Goal: Task Accomplishment & Management: Use online tool/utility

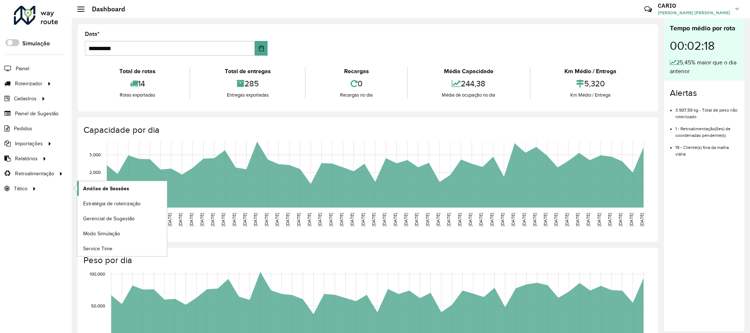
click at [112, 191] on span "Análise de Sessões" at bounding box center [106, 189] width 46 height 8
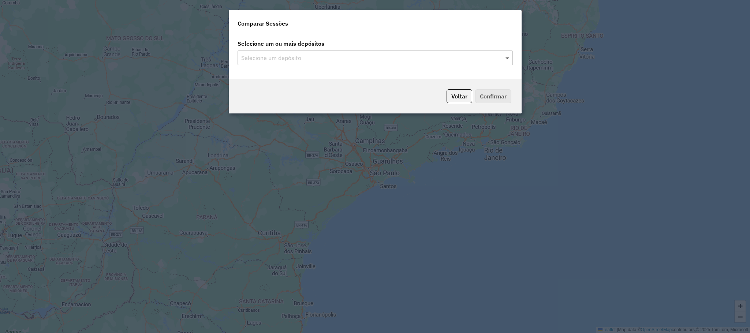
click at [509, 59] on span at bounding box center [507, 57] width 9 height 9
click at [428, 52] on div "Selecione um depósito" at bounding box center [374, 57] width 275 height 15
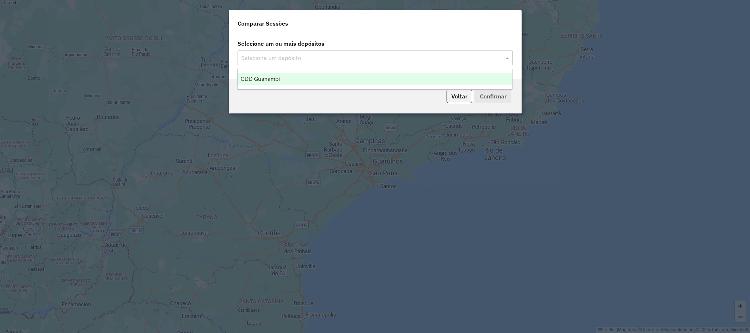
click at [379, 88] on ng-dropdown-panel "CDD Guanambi" at bounding box center [374, 79] width 275 height 21
click at [390, 81] on div "CDD Guanambi" at bounding box center [374, 79] width 274 height 12
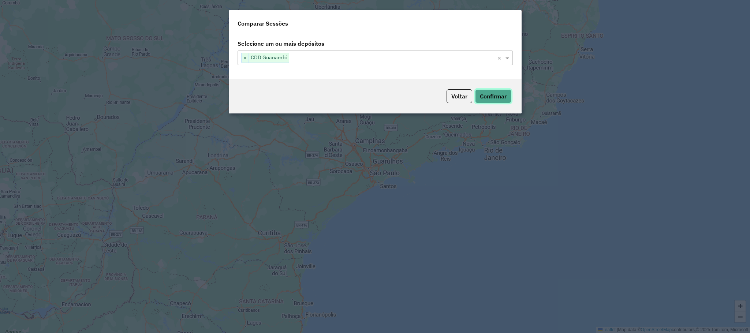
click at [490, 97] on button "Confirmar" at bounding box center [493, 96] width 36 height 14
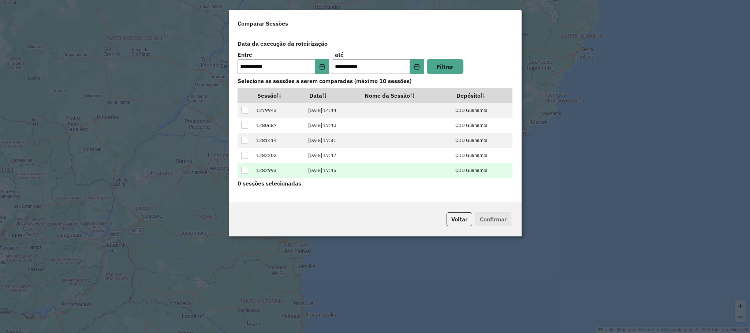
scroll to position [30, 0]
drag, startPoint x: 240, startPoint y: 170, endPoint x: 246, endPoint y: 170, distance: 6.2
click at [241, 170] on td at bounding box center [244, 171] width 15 height 15
click at [246, 170] on div at bounding box center [244, 171] width 7 height 7
click at [481, 222] on button "Confirmar" at bounding box center [493, 219] width 36 height 14
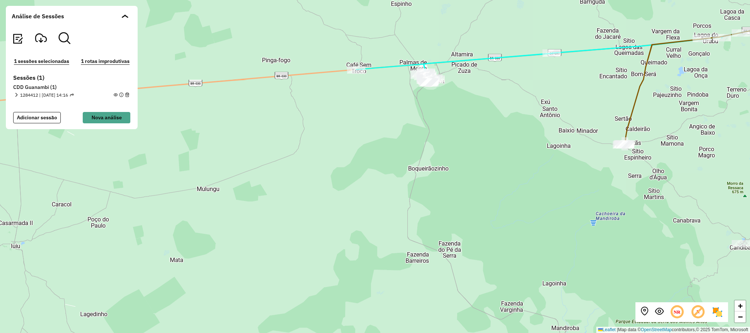
drag, startPoint x: 216, startPoint y: 179, endPoint x: 453, endPoint y: 199, distance: 237.9
click at [453, 199] on div "+ − Leaflet | Map data © OpenStreetMap contributors,© 2025 TomTom, Microsoft" at bounding box center [375, 166] width 750 height 333
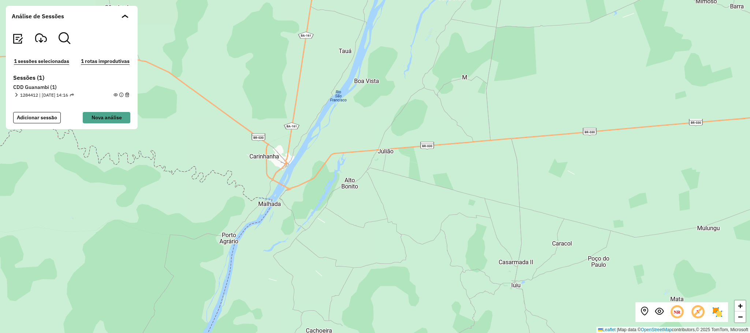
drag, startPoint x: 540, startPoint y: 220, endPoint x: 464, endPoint y: 213, distance: 77.1
click at [481, 217] on div "+ − Leaflet | Map data © OpenStreetMap contributors,© 2025 TomTom, Microsoft" at bounding box center [375, 166] width 750 height 333
click at [17, 94] on em at bounding box center [16, 95] width 4 height 4
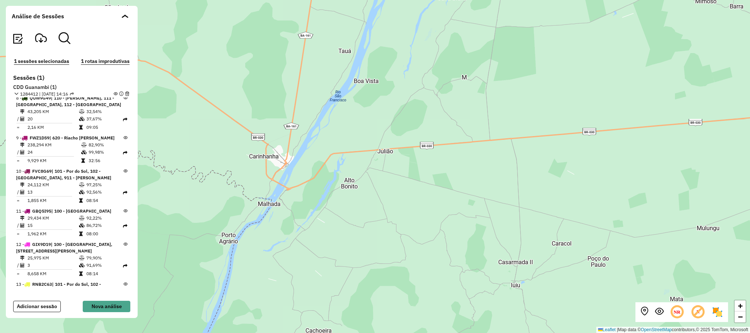
scroll to position [347, 0]
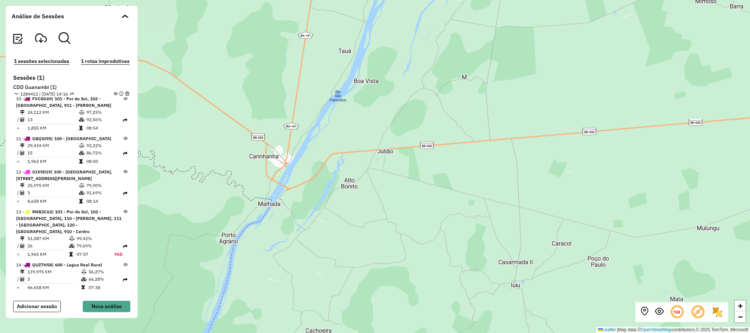
click at [440, 250] on div "+ − Leaflet | Map data © OpenStreetMap contributors,© 2025 TomTom, Microsoft" at bounding box center [375, 166] width 750 height 333
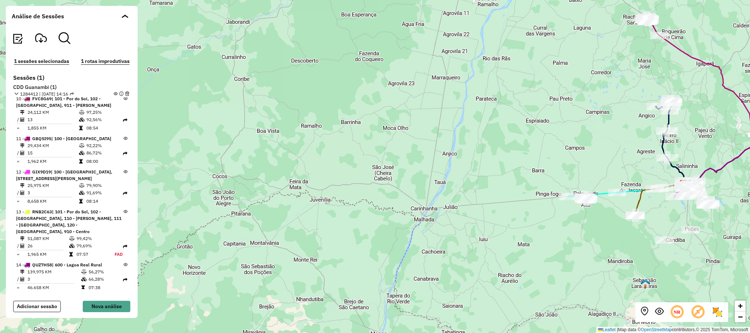
click at [122, 18] on span at bounding box center [123, 16] width 4 height 4
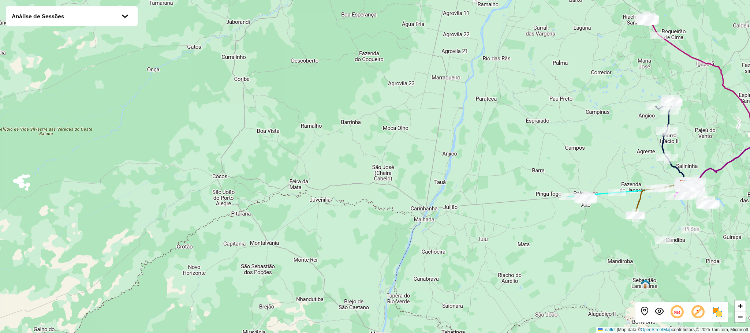
scroll to position [334, 0]
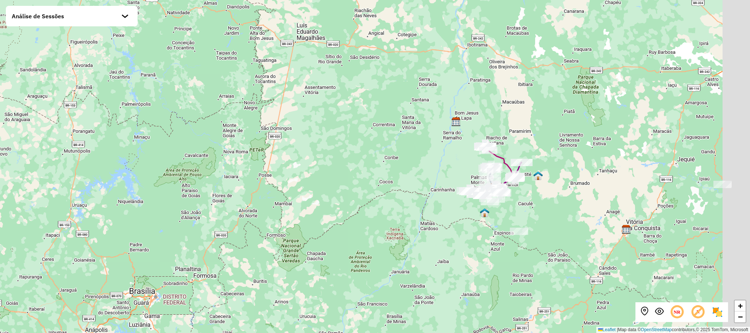
drag, startPoint x: 608, startPoint y: 243, endPoint x: 537, endPoint y: 246, distance: 71.4
click at [537, 246] on div "+ − Leaflet | Map data © OpenStreetMap contributors,© 2025 TomTom, Microsoft" at bounding box center [375, 166] width 750 height 333
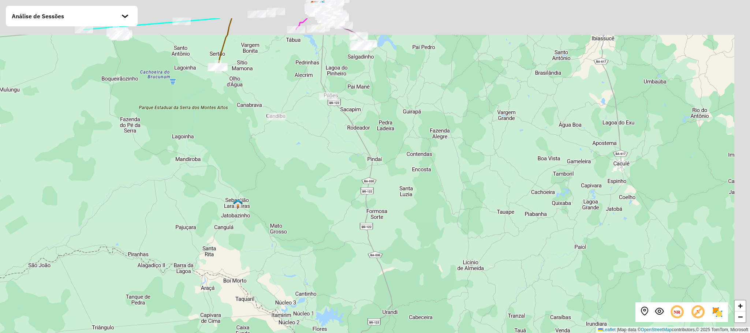
drag, startPoint x: 620, startPoint y: 136, endPoint x: 365, endPoint y: 255, distance: 281.6
click at [365, 255] on div "+ − Leaflet | Map data © OpenStreetMap contributors,© 2025 TomTom, Microsoft" at bounding box center [375, 166] width 750 height 333
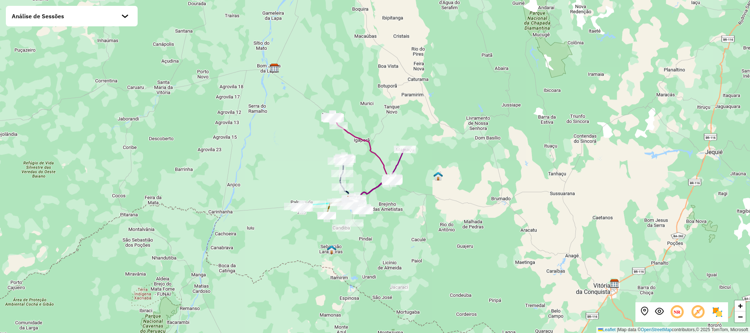
drag, startPoint x: 568, startPoint y: 235, endPoint x: 597, endPoint y: 226, distance: 30.5
click at [597, 226] on div "+ − Leaflet | Map data © OpenStreetMap contributors,© 2025 TomTom, Microsoft" at bounding box center [375, 166] width 750 height 333
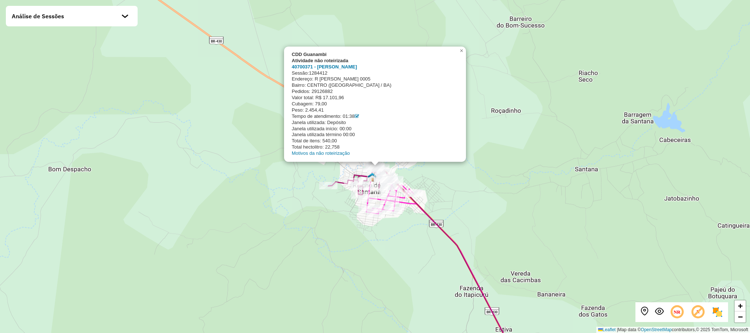
click at [547, 175] on div "CDD Guanambi Atividade não roteirizada 40700371 - [PERSON_NAME] Sessão: 1284412…" at bounding box center [375, 166] width 750 height 333
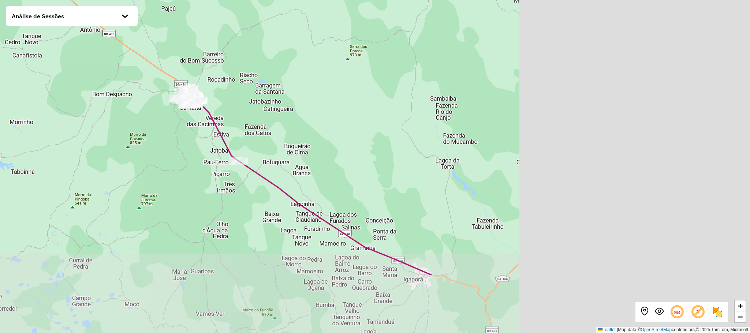
drag, startPoint x: 625, startPoint y: 219, endPoint x: 305, endPoint y: 127, distance: 332.2
click at [305, 127] on div "+ − Leaflet | Map data © OpenStreetMap contributors,© 2025 TomTom, Microsoft" at bounding box center [375, 166] width 750 height 333
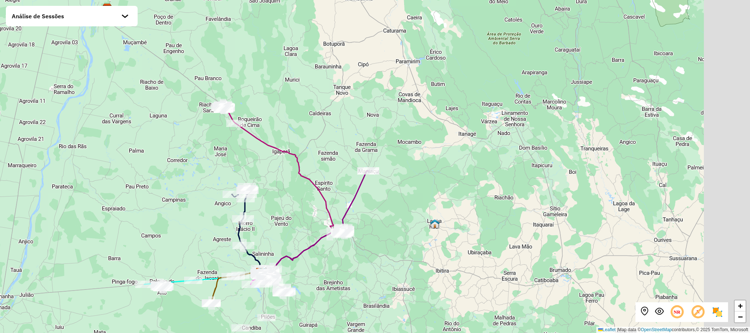
drag, startPoint x: 494, startPoint y: 205, endPoint x: 420, endPoint y: 175, distance: 79.6
click at [420, 175] on div "+ − Leaflet | Map data © OpenStreetMap contributors,© 2025 TomTom, Microsoft" at bounding box center [375, 166] width 750 height 333
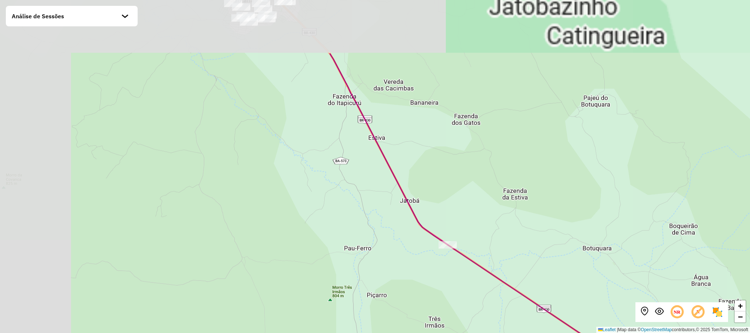
drag, startPoint x: 187, startPoint y: 97, endPoint x: 335, endPoint y: 179, distance: 169.8
click at [334, 204] on div "+ − Leaflet | Map data © OpenStreetMap contributors,© 2025 TomTom, Microsoft" at bounding box center [375, 166] width 750 height 333
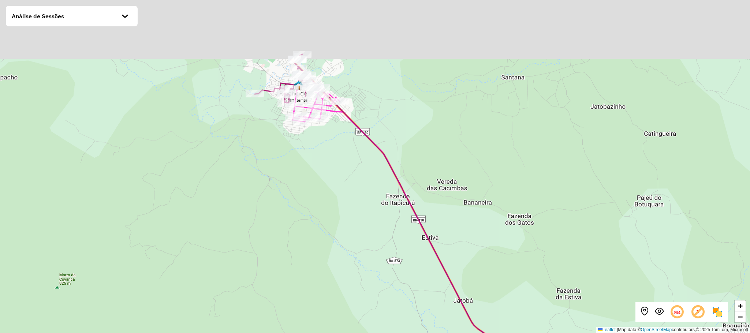
drag, startPoint x: 318, startPoint y: 95, endPoint x: 329, endPoint y: 182, distance: 87.4
click at [331, 185] on div "+ − Leaflet | Map data © OpenStreetMap contributors,© 2025 TomTom, Microsoft" at bounding box center [375, 166] width 750 height 333
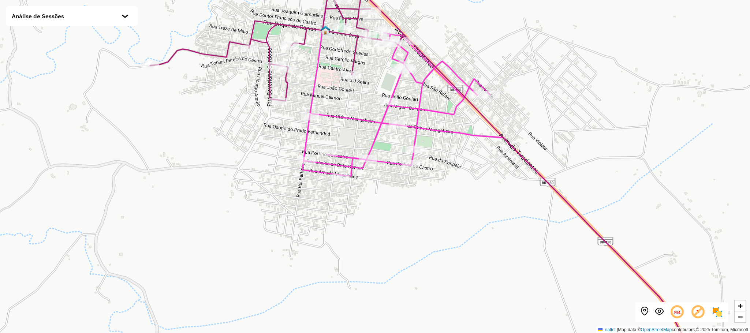
click at [131, 18] on div "Análise de Sessões" at bounding box center [72, 16] width 132 height 20
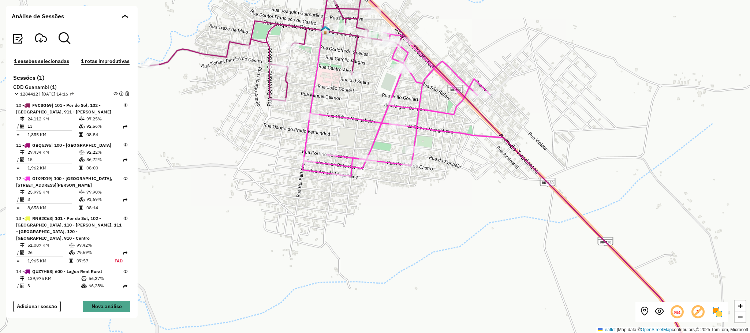
scroll to position [347, 0]
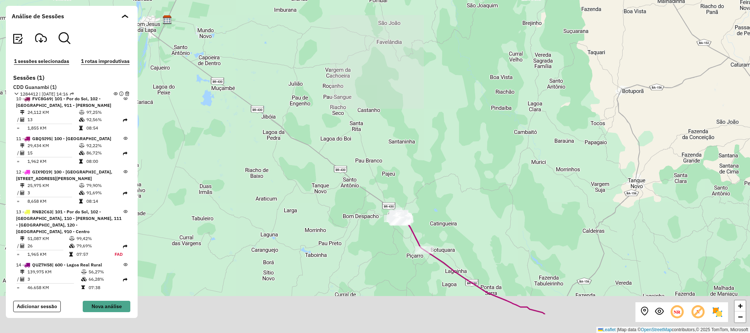
drag, startPoint x: 432, startPoint y: 183, endPoint x: 404, endPoint y: 112, distance: 76.2
click at [404, 112] on div "+ − Leaflet | Map data © OpenStreetMap contributors,© 2025 TomTom, Microsoft" at bounding box center [375, 166] width 750 height 333
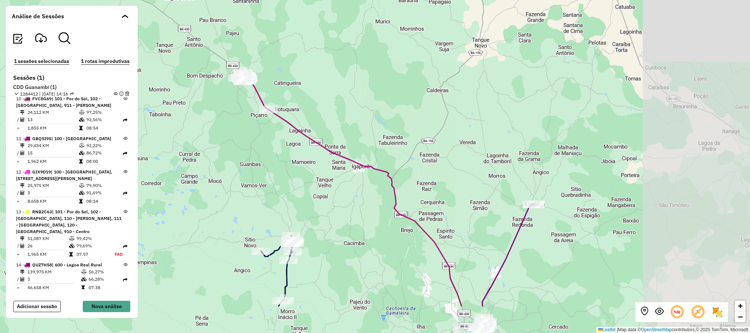
drag, startPoint x: 571, startPoint y: 203, endPoint x: 439, endPoint y: 131, distance: 150.0
click at [439, 131] on div "+ − Leaflet | Map data © OpenStreetMap contributors,© 2025 TomTom, Microsoft" at bounding box center [375, 166] width 750 height 333
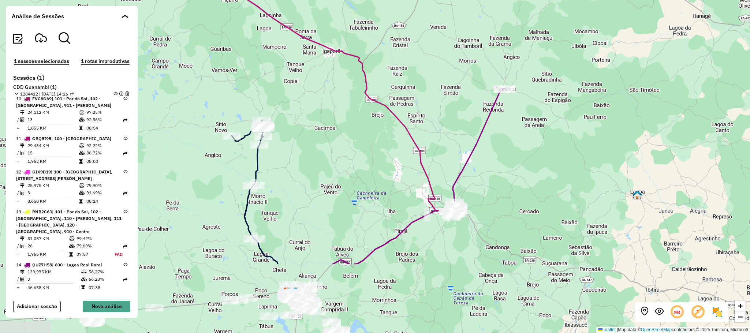
drag, startPoint x: 615, startPoint y: 263, endPoint x: 614, endPoint y: 196, distance: 66.2
click at [614, 196] on div "+ − Leaflet | Map data © OpenStreetMap contributors,© 2025 TomTom, Microsoft" at bounding box center [375, 166] width 750 height 333
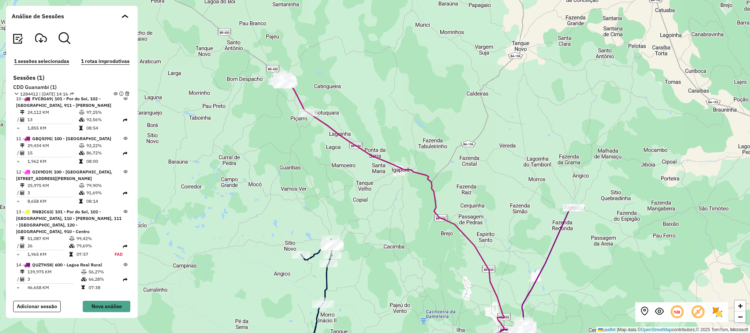
drag, startPoint x: 295, startPoint y: 139, endPoint x: 335, endPoint y: 200, distance: 72.4
click at [335, 200] on div "+ − Leaflet | Map data © OpenStreetMap contributors,© 2025 TomTom, Microsoft" at bounding box center [375, 166] width 750 height 333
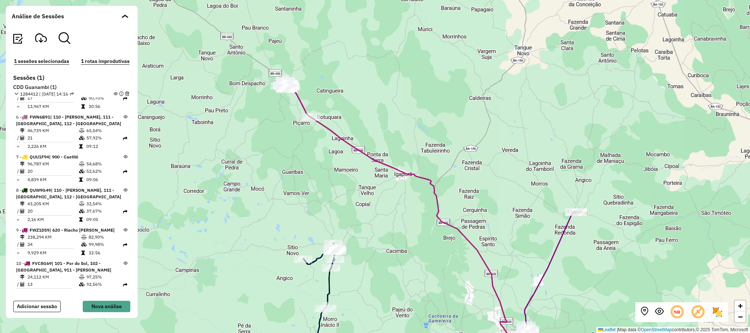
scroll to position [127, 0]
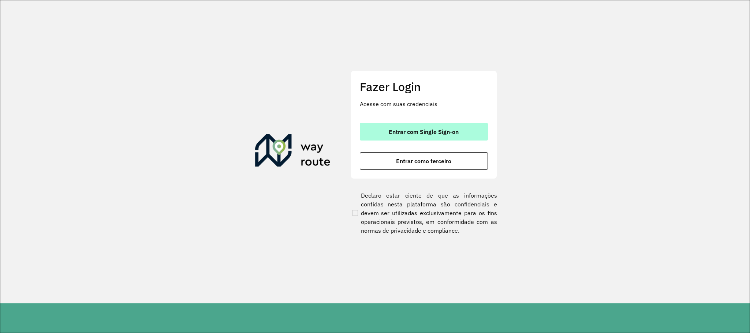
click at [451, 132] on span "Entrar com Single Sign-on" at bounding box center [424, 132] width 70 height 6
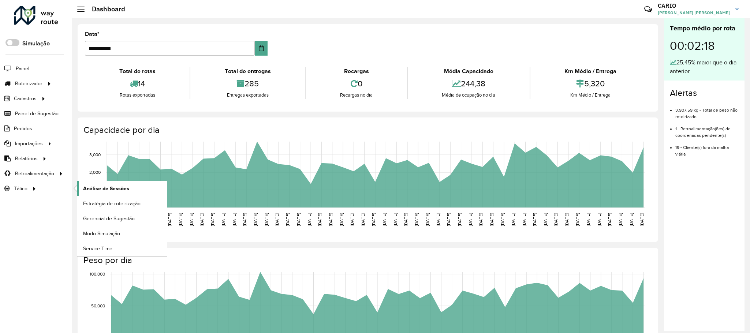
click at [114, 190] on span "Análise de Sessões" at bounding box center [106, 189] width 46 height 8
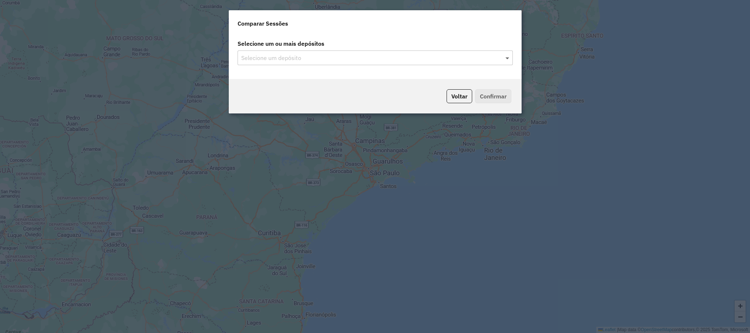
click at [509, 59] on span at bounding box center [507, 57] width 9 height 9
click at [509, 56] on span at bounding box center [507, 57] width 9 height 9
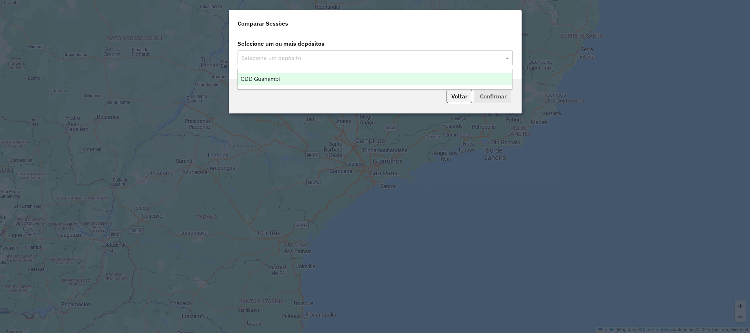
click at [422, 80] on div "CDD Guanambi" at bounding box center [374, 79] width 274 height 12
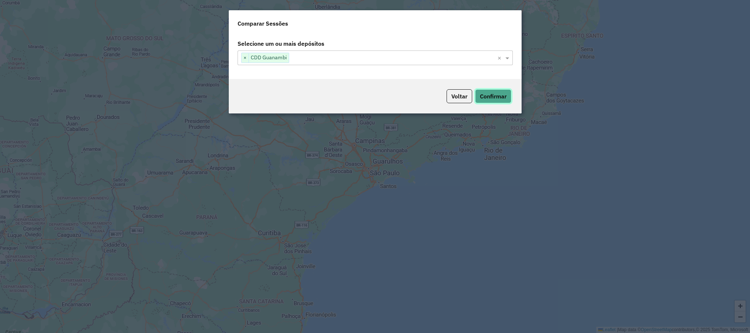
click at [507, 101] on button "Confirmar" at bounding box center [493, 96] width 36 height 14
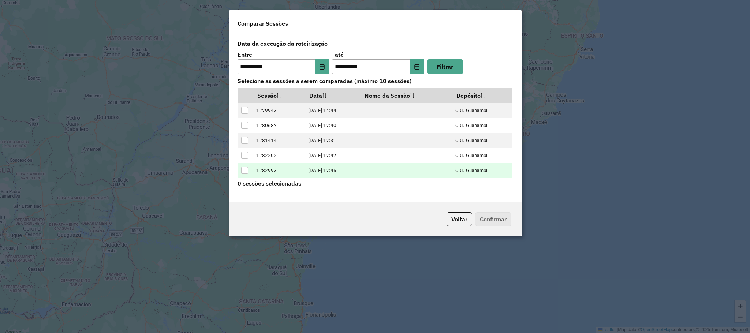
scroll to position [30, 0]
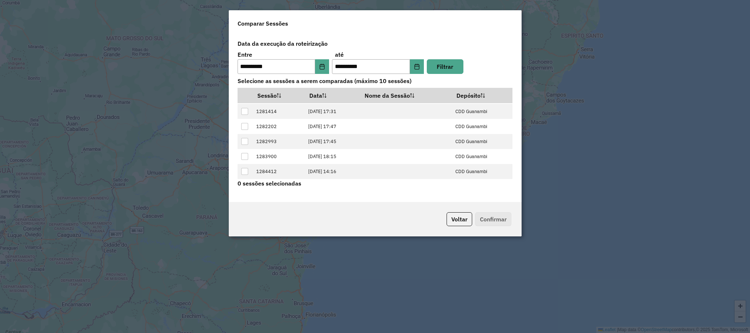
click at [626, 144] on modal-container "**********" at bounding box center [375, 166] width 750 height 333
click at [554, 89] on modal-container "**********" at bounding box center [375, 166] width 750 height 333
